Goal: Task Accomplishment & Management: Manage account settings

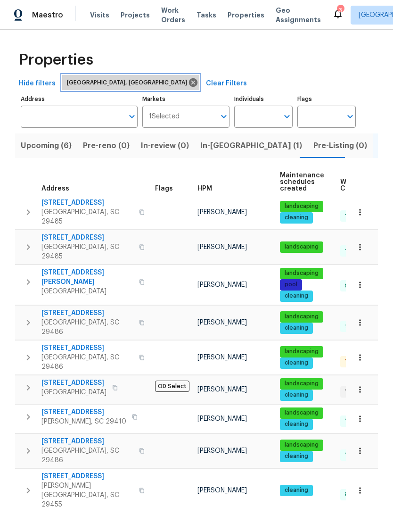
click at [188, 79] on icon at bounding box center [193, 82] width 10 height 10
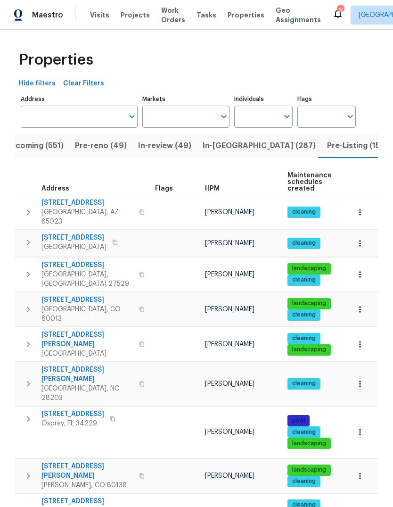
click at [226, 114] on icon "Open" at bounding box center [223, 116] width 11 height 11
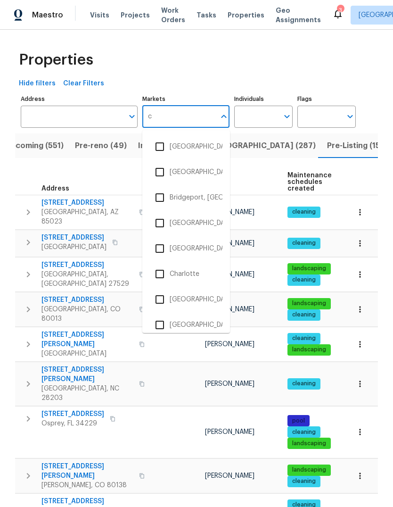
type input "ch"
click at [197, 149] on li "[GEOGRAPHIC_DATA], [GEOGRAPHIC_DATA]" at bounding box center [186, 147] width 73 height 20
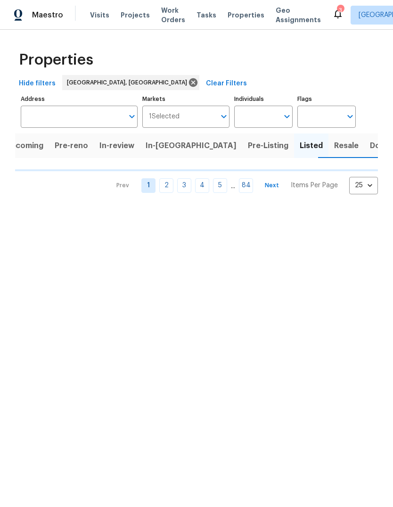
scroll to position [0, 8]
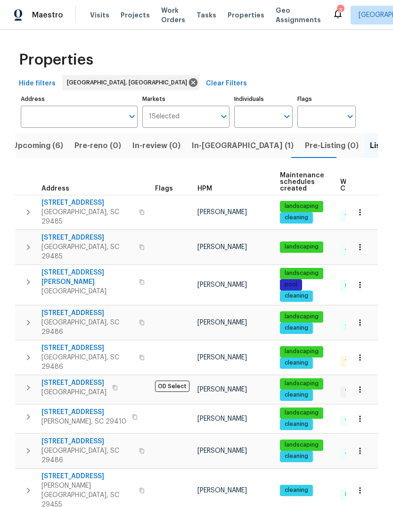
click at [39, 158] on button "Upcoming (6)" at bounding box center [38, 146] width 62 height 25
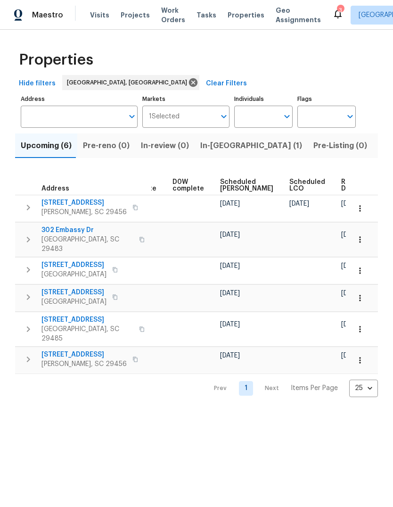
scroll to position [0, 247]
click at [343, 190] on span "Ready Date" at bounding box center [353, 185] width 21 height 13
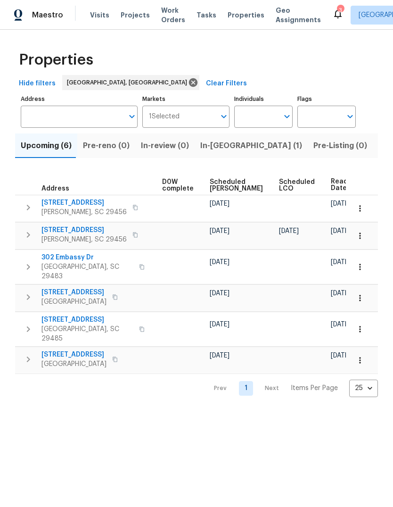
scroll to position [0, 258]
click at [206, 152] on span "In-reno (1)" at bounding box center [252, 145] width 102 height 13
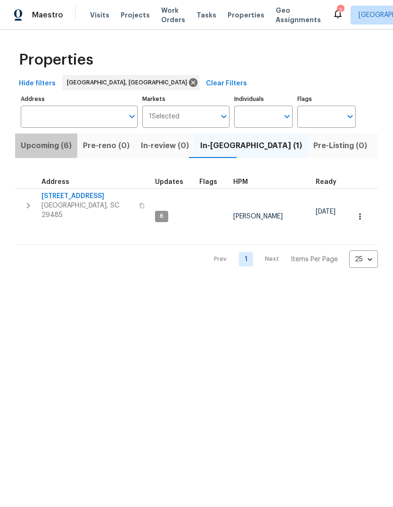
click at [33, 145] on span "Upcoming (6)" at bounding box center [46, 145] width 51 height 13
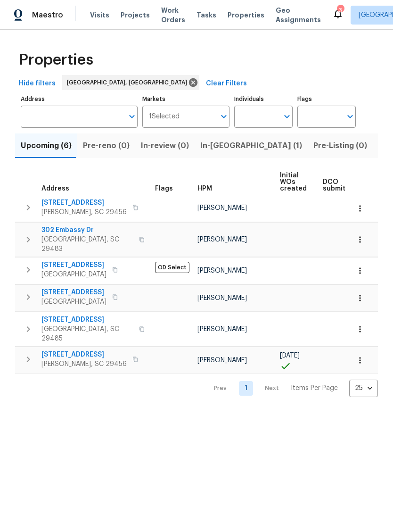
click at [118, 152] on span "Pre-reno (0)" at bounding box center [106, 145] width 47 height 13
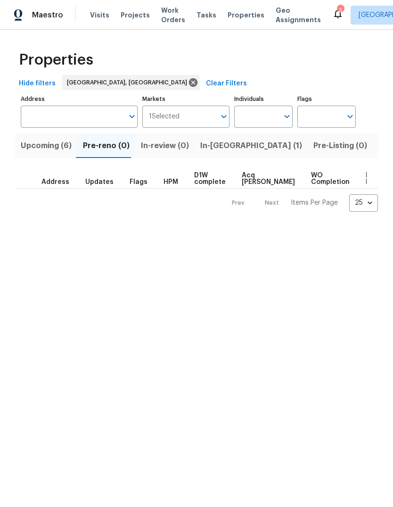
click at [208, 147] on span "In-reno (1)" at bounding box center [252, 145] width 102 height 13
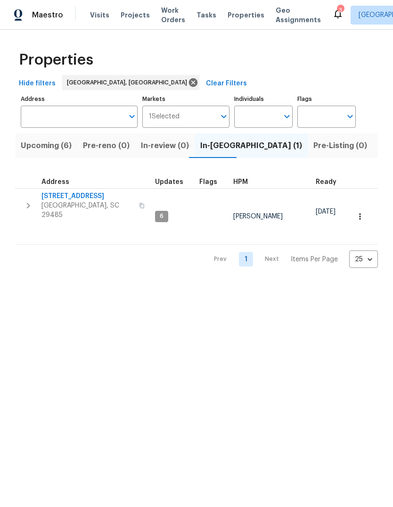
click at [59, 198] on span "[STREET_ADDRESS]" at bounding box center [88, 196] width 92 height 9
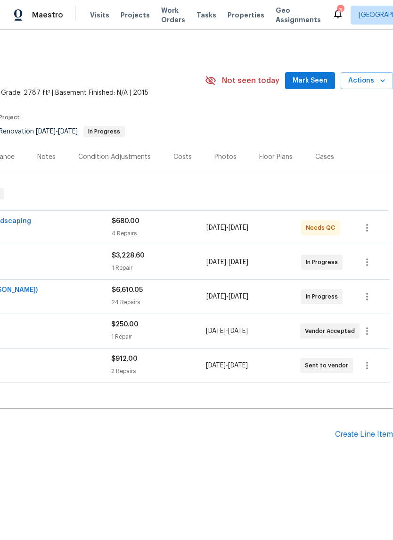
click at [303, 80] on span "Mark Seen" at bounding box center [310, 81] width 35 height 12
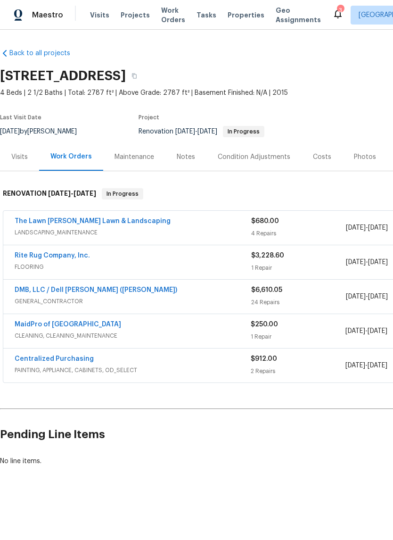
click at [51, 223] on link "The Lawn [PERSON_NAME] Lawn & Landscaping" at bounding box center [93, 221] width 156 height 7
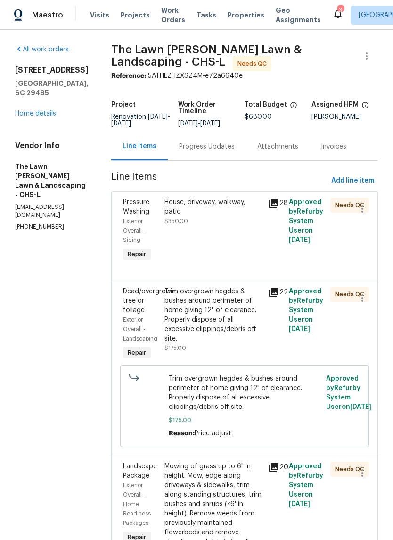
click at [274, 202] on icon at bounding box center [273, 203] width 9 height 9
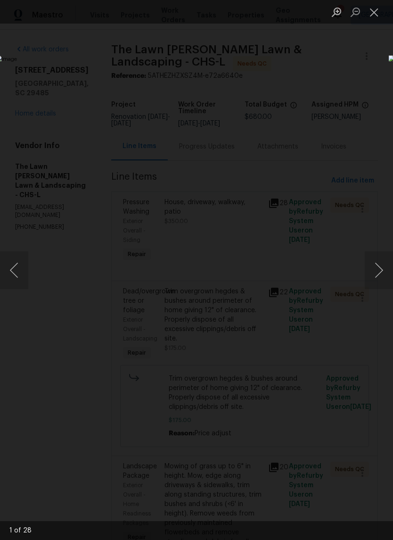
click at [376, 281] on button "Next image" at bounding box center [379, 270] width 28 height 38
click at [380, 284] on button "Next image" at bounding box center [379, 270] width 28 height 38
click at [370, 276] on button "Next image" at bounding box center [379, 270] width 28 height 38
click at [372, 269] on button "Next image" at bounding box center [379, 270] width 28 height 38
click at [373, 275] on button "Next image" at bounding box center [379, 270] width 28 height 38
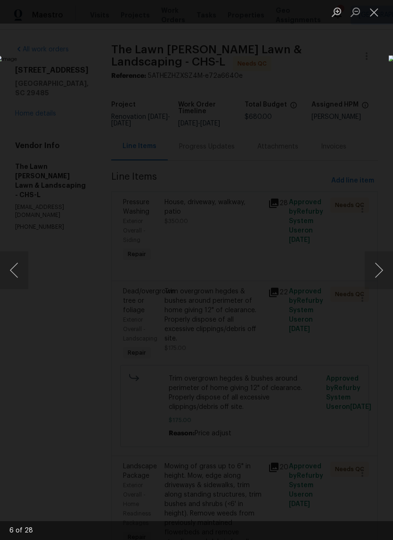
click at [374, 4] on button "Close lightbox" at bounding box center [374, 12] width 19 height 17
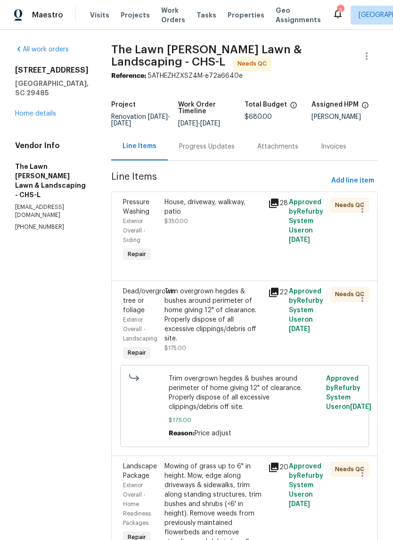
click at [196, 209] on div "House, driveway, walkway, patio" at bounding box center [214, 207] width 98 height 19
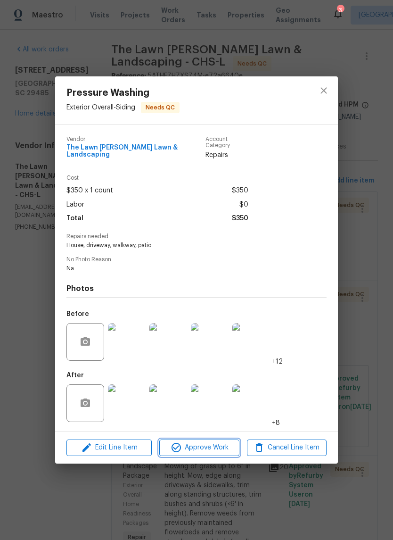
click at [200, 443] on span "Approve Work" at bounding box center [199, 448] width 74 height 12
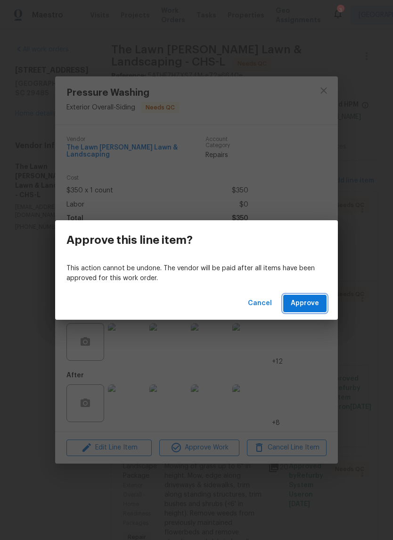
click at [301, 312] on button "Approve" at bounding box center [305, 303] width 43 height 17
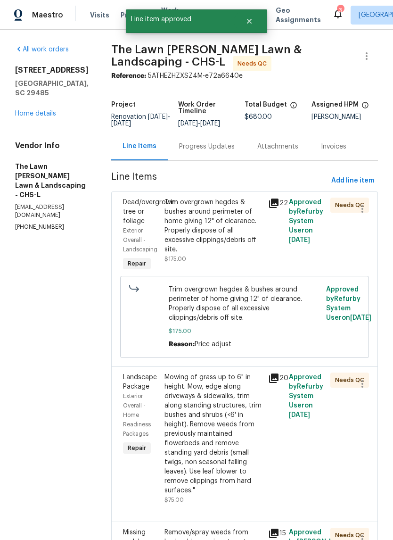
click at [188, 226] on div "Trim overgrown hegdes & bushes around perimeter of home giving 12" of clearance…" at bounding box center [214, 226] width 98 height 57
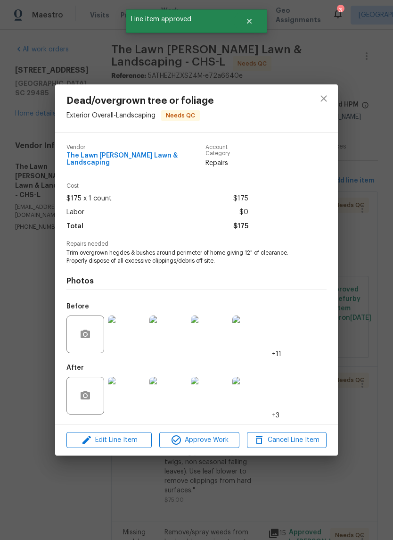
click at [210, 440] on span "Approve Work" at bounding box center [199, 440] width 74 height 12
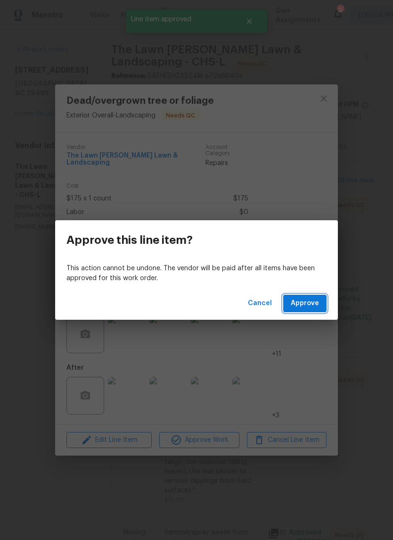
click at [304, 310] on button "Approve" at bounding box center [305, 303] width 43 height 17
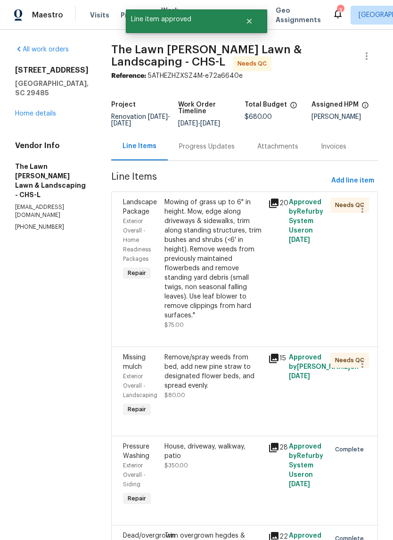
click at [196, 276] on div "Mowing of grass up to 6" in height. Mow, edge along driveways & sidewalks, trim…" at bounding box center [214, 259] width 98 height 123
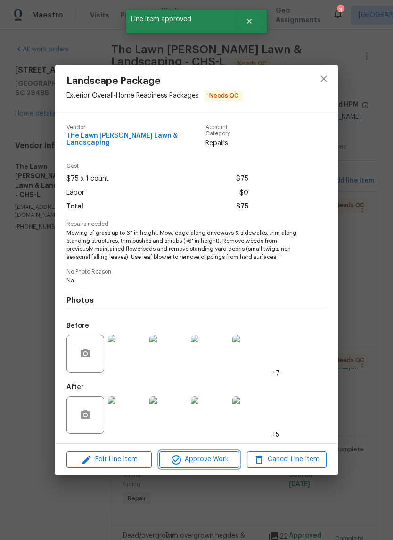
click at [216, 451] on button "Approve Work" at bounding box center [199, 459] width 80 height 17
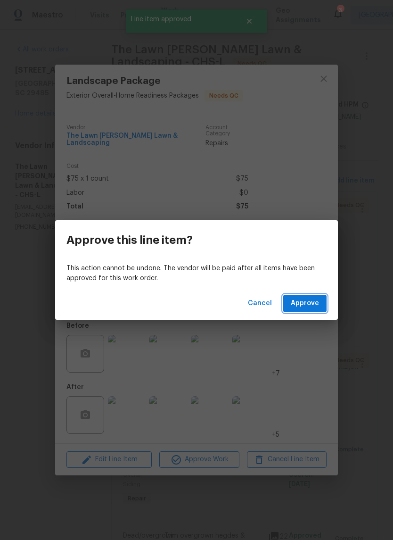
click at [299, 308] on span "Approve" at bounding box center [305, 304] width 28 height 12
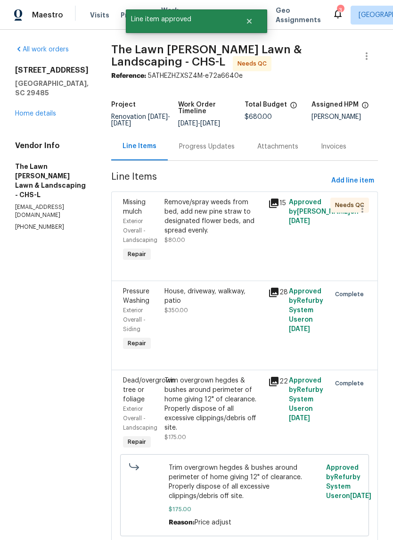
click at [195, 210] on div "Remove/spray weeds from bed, add new pine straw to designated flower beds, and …" at bounding box center [214, 217] width 98 height 38
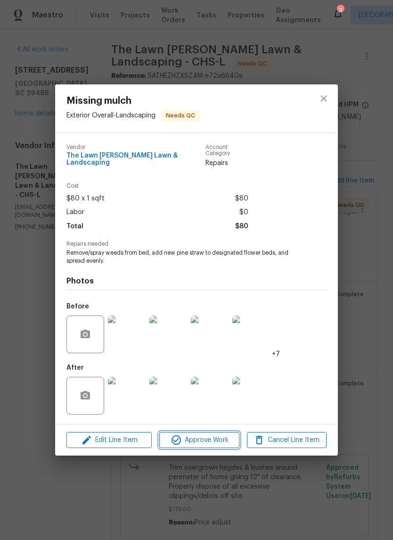
click at [208, 442] on span "Approve Work" at bounding box center [199, 440] width 74 height 12
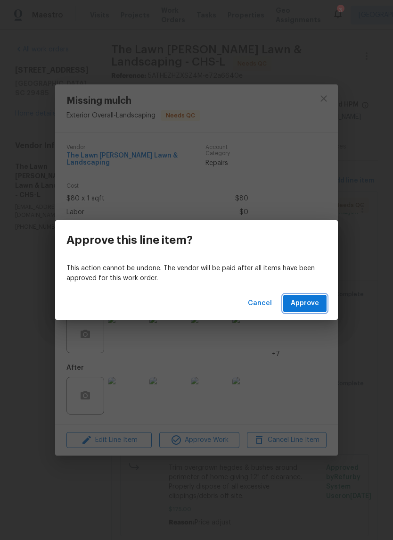
click at [313, 311] on button "Approve" at bounding box center [305, 303] width 43 height 17
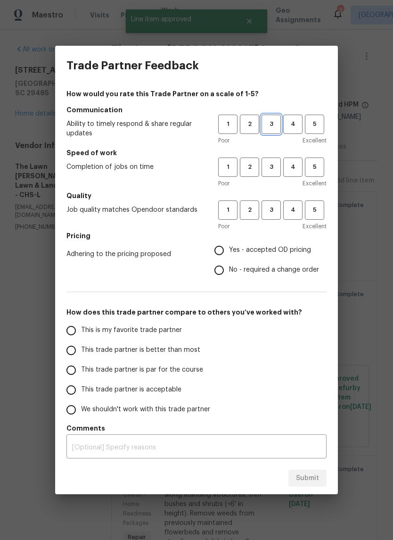
click at [263, 133] on button "3" at bounding box center [271, 124] width 19 height 19
click at [267, 184] on div "Poor Excellent" at bounding box center [272, 183] width 109 height 9
click at [269, 170] on span "3" at bounding box center [271, 167] width 17 height 11
click at [268, 210] on span "3" at bounding box center [271, 210] width 17 height 11
click at [223, 259] on input "Yes - accepted OD pricing" at bounding box center [219, 251] width 20 height 20
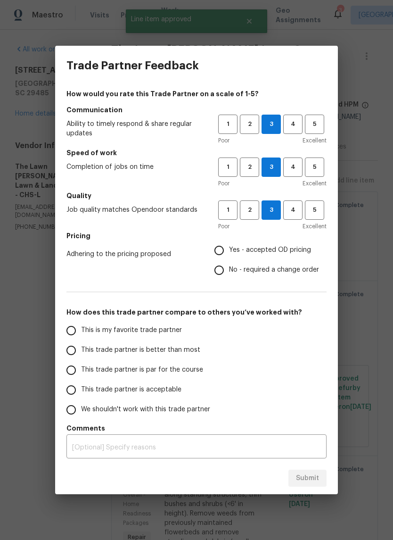
radio input "true"
click at [77, 373] on input "This trade partner is par for the course" at bounding box center [71, 370] width 20 height 20
click at [306, 477] on span "Submit" at bounding box center [307, 479] width 23 height 12
radio input "true"
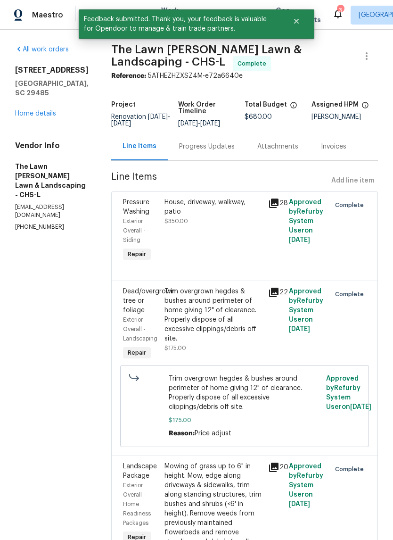
click at [30, 112] on div "All work orders [STREET_ADDRESS] Home details Vendor Info The Lawn [PERSON_NAME…" at bounding box center [52, 138] width 74 height 186
click at [28, 123] on div "All work orders [STREET_ADDRESS] Home details Vendor Info The Lawn [PERSON_NAME…" at bounding box center [52, 138] width 74 height 186
click at [28, 122] on div "All work orders [STREET_ADDRESS] Home details Vendor Info The Lawn [PERSON_NAME…" at bounding box center [52, 138] width 74 height 186
click at [23, 110] on link "Home details" at bounding box center [35, 113] width 41 height 7
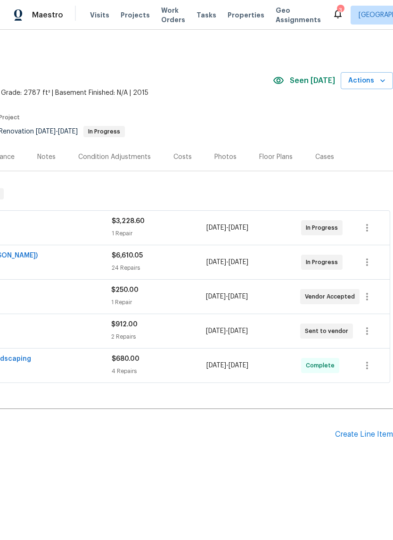
scroll to position [0, 140]
